Goal: Browse casually: Explore the website without a specific task or goal

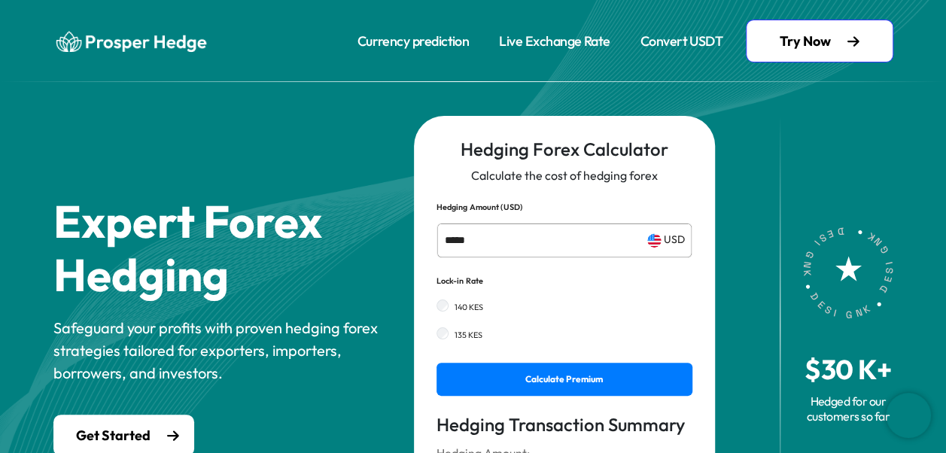
click at [136, 41] on img at bounding box center [129, 41] width 153 height 24
